Goal: Information Seeking & Learning: Learn about a topic

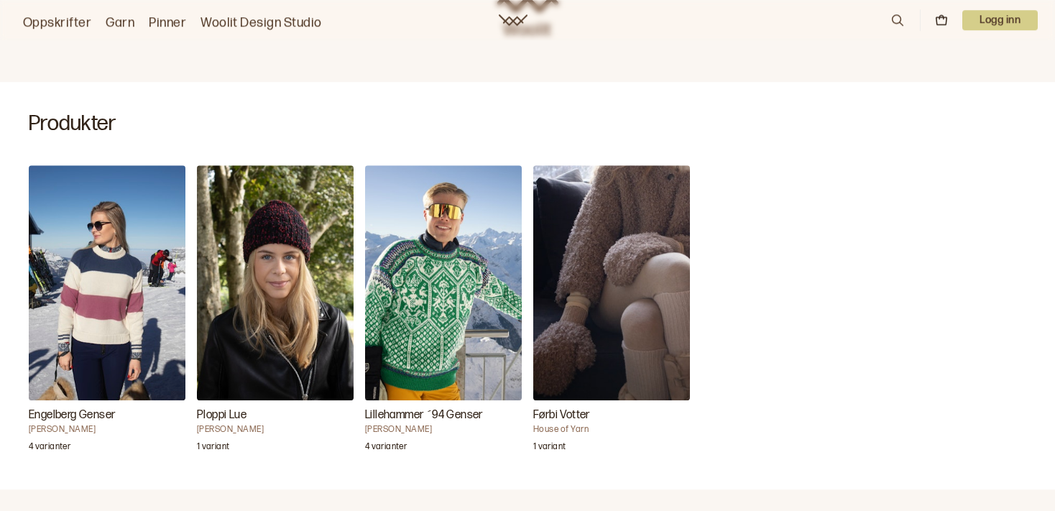
scroll to position [379, 0]
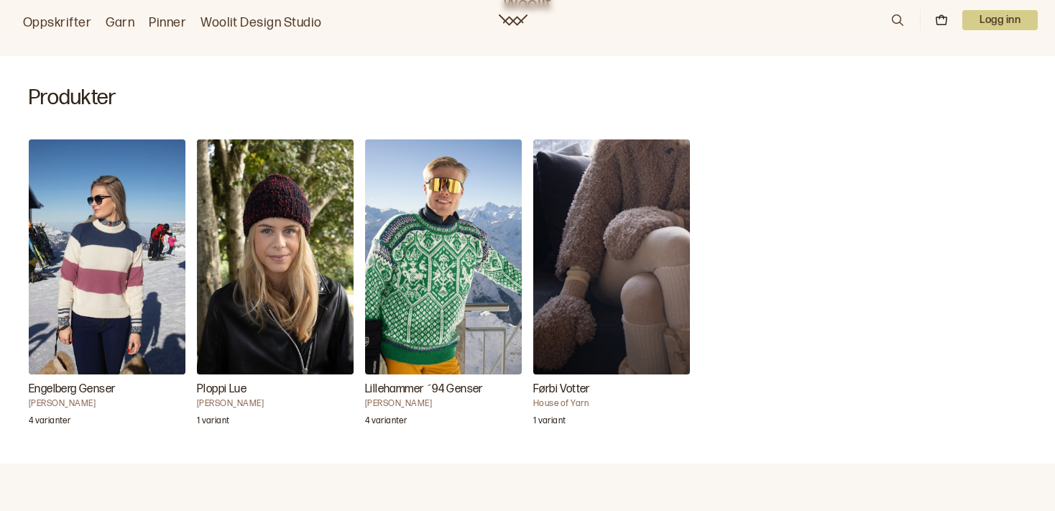
click at [110, 258] on img "Engelberg Genser" at bounding box center [107, 256] width 157 height 235
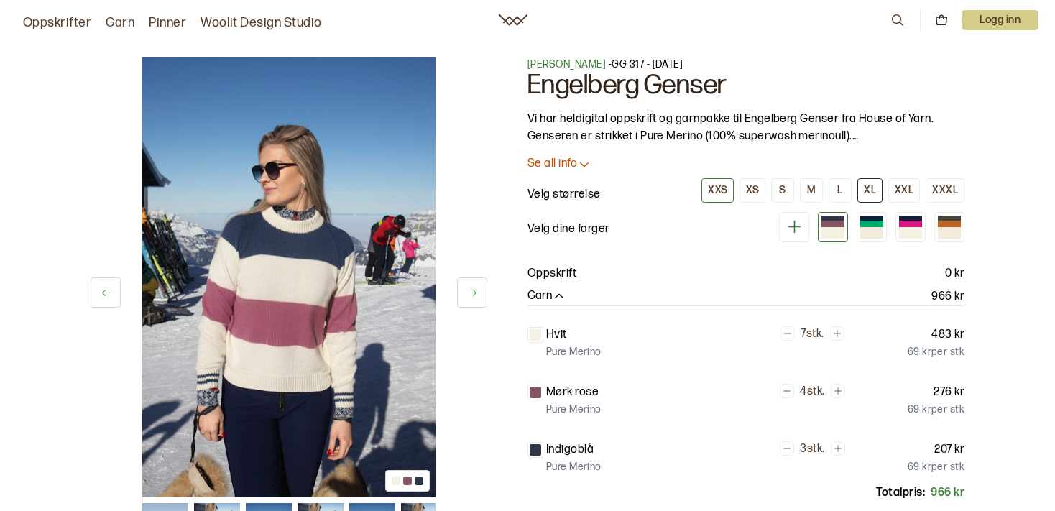
click at [874, 185] on div "XL" at bounding box center [869, 190] width 12 height 13
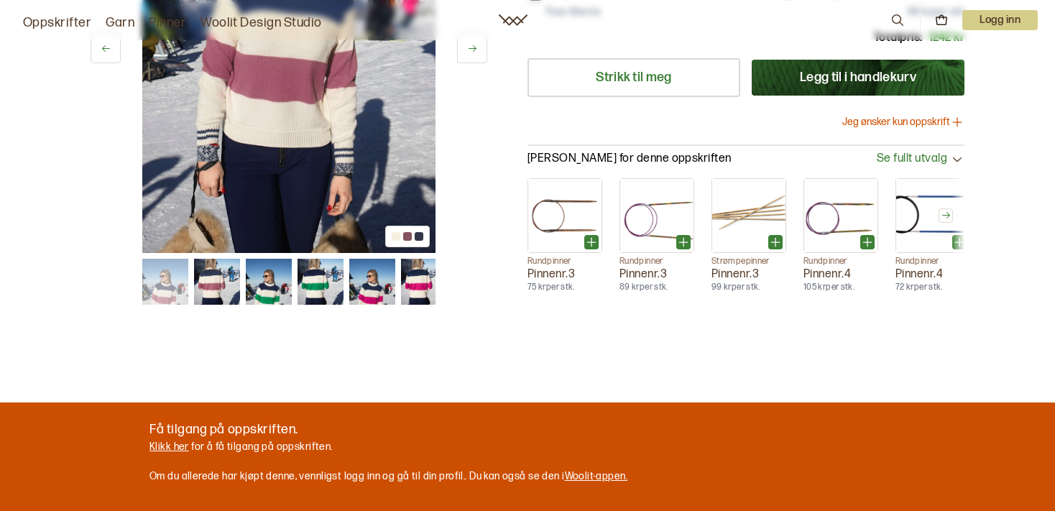
scroll to position [152, 0]
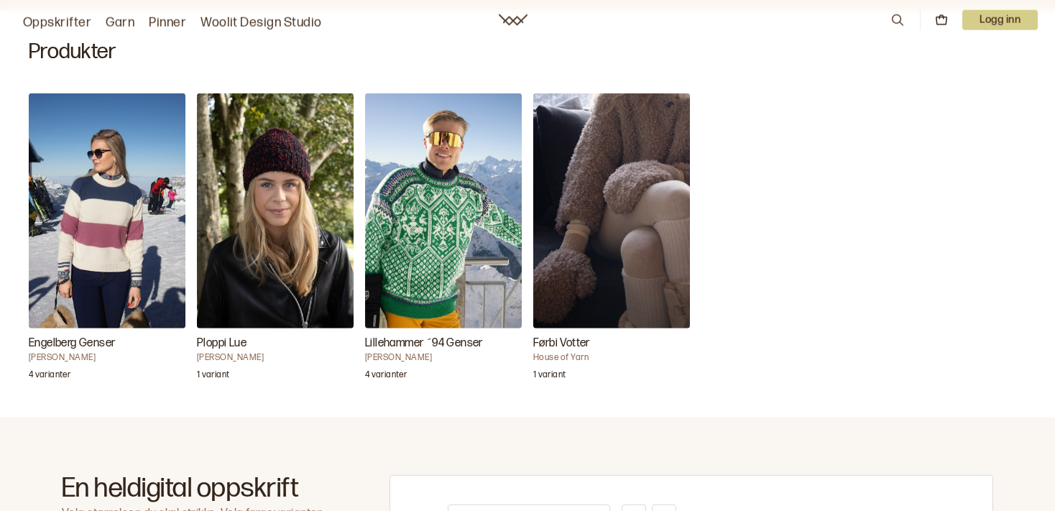
scroll to position [455, 0]
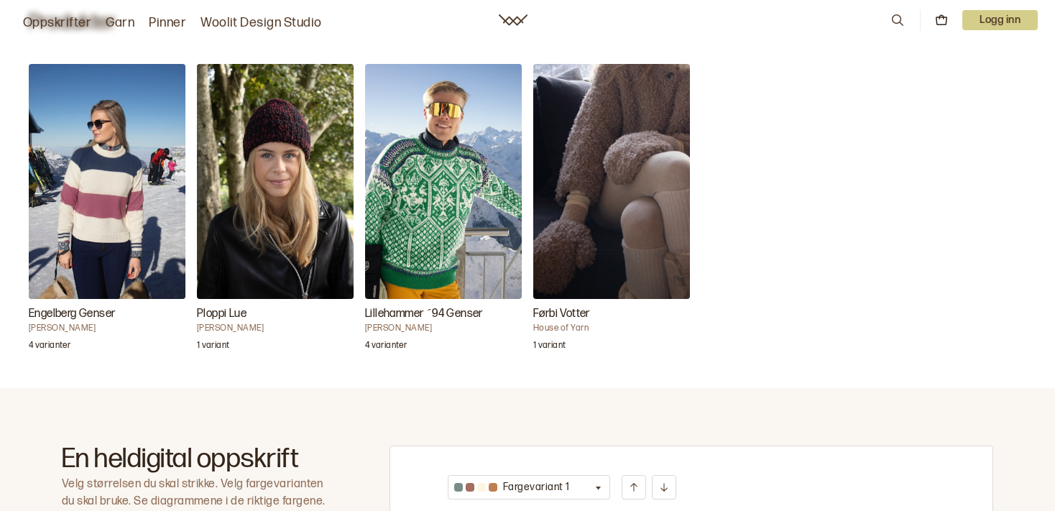
click at [649, 197] on img "Førbi Votter" at bounding box center [611, 181] width 157 height 235
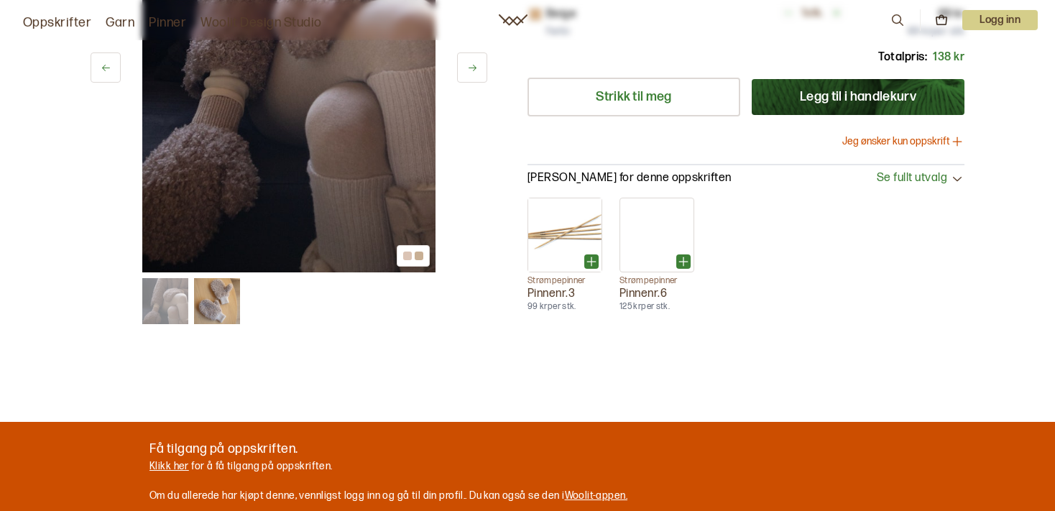
scroll to position [379, 0]
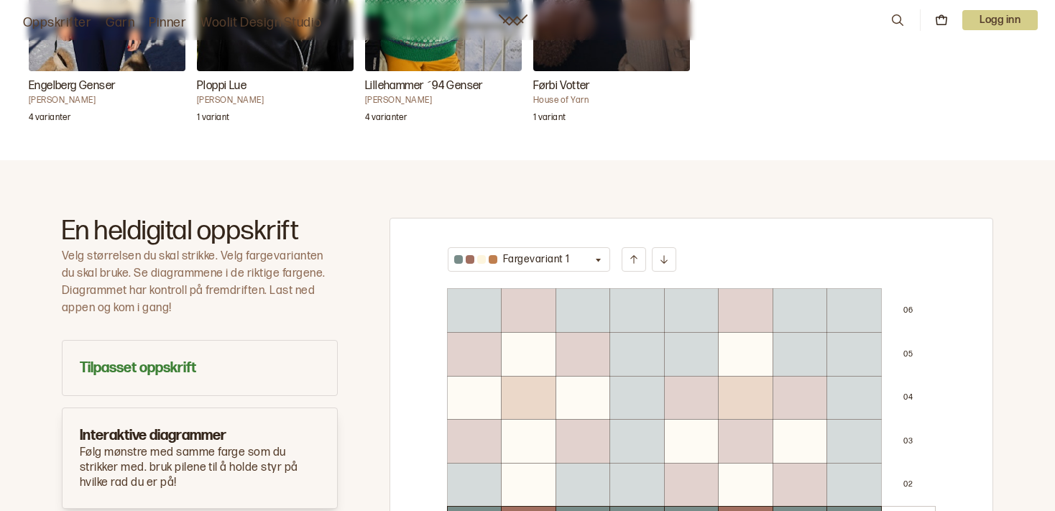
scroll to position [455, 0]
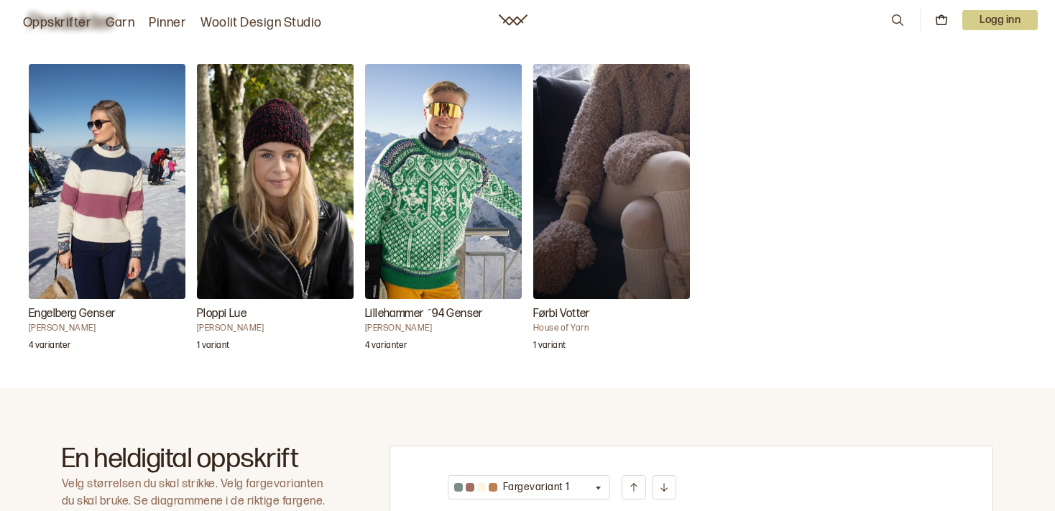
click at [450, 233] on img "Lillehammer ´94 Genser" at bounding box center [443, 181] width 157 height 235
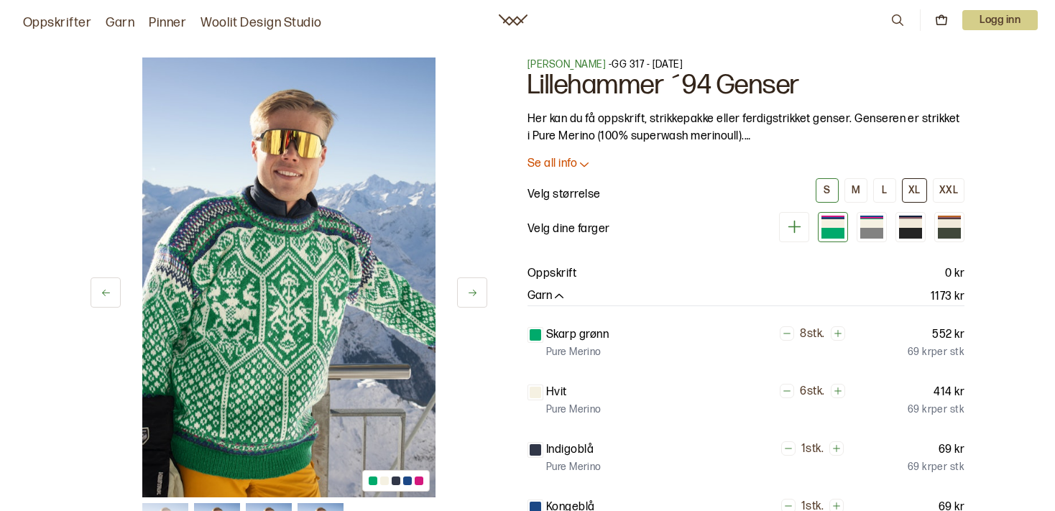
click at [912, 185] on div "XL" at bounding box center [914, 190] width 12 height 13
